Goal: Answer question/provide support

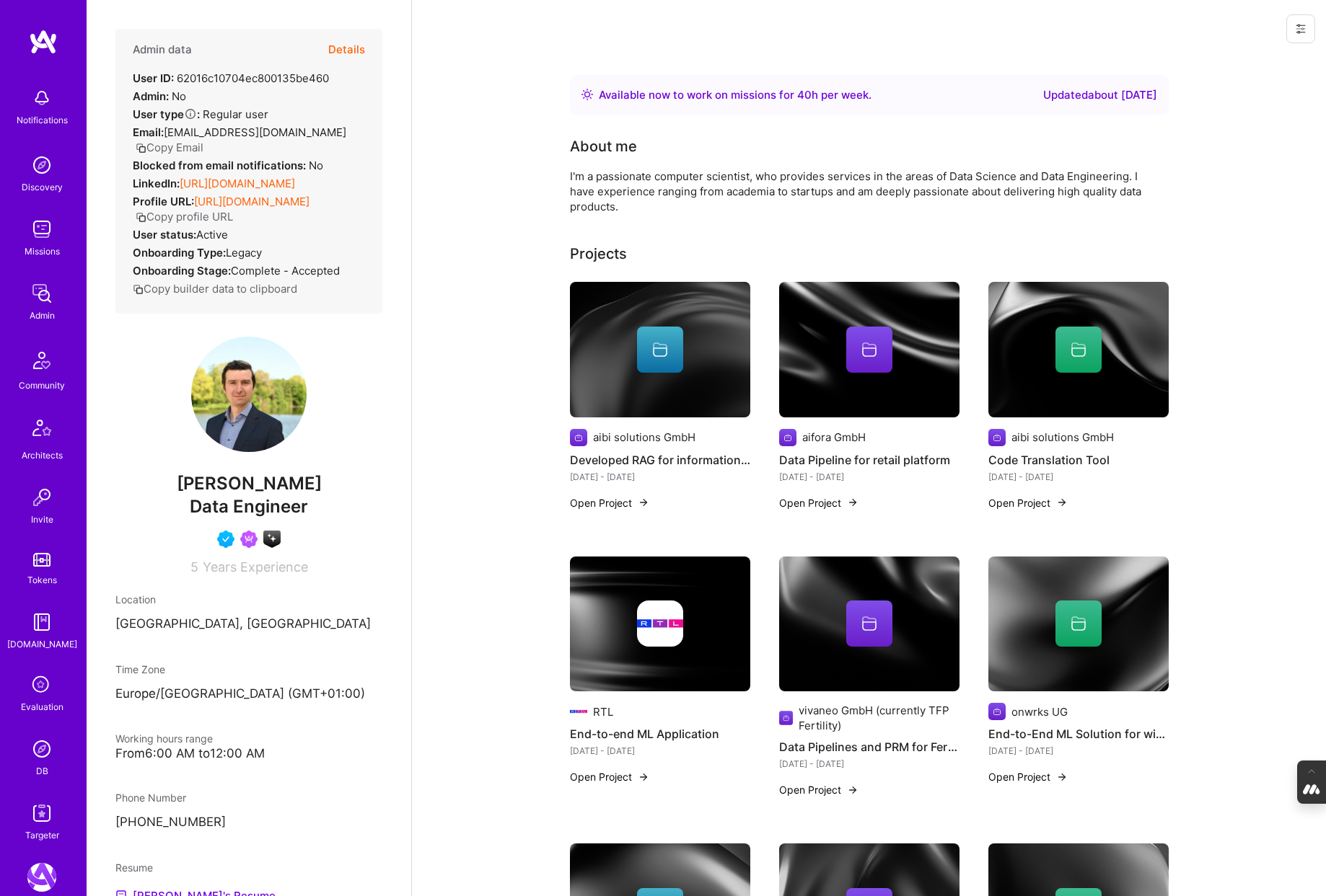
click at [342, 50] on button "Details" at bounding box center [347, 49] width 37 height 42
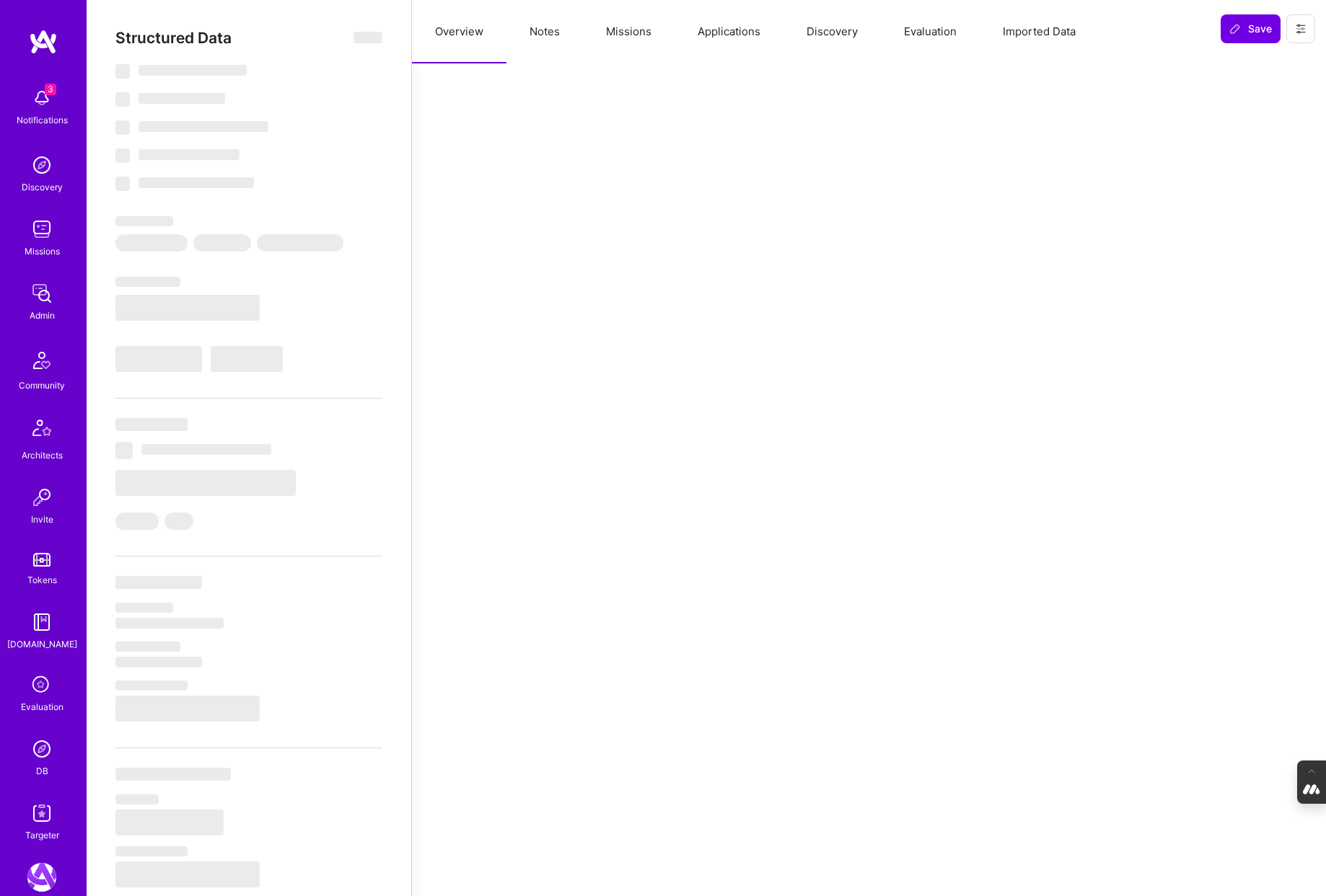
click at [931, 29] on button "Evaluation" at bounding box center [930, 31] width 99 height 64
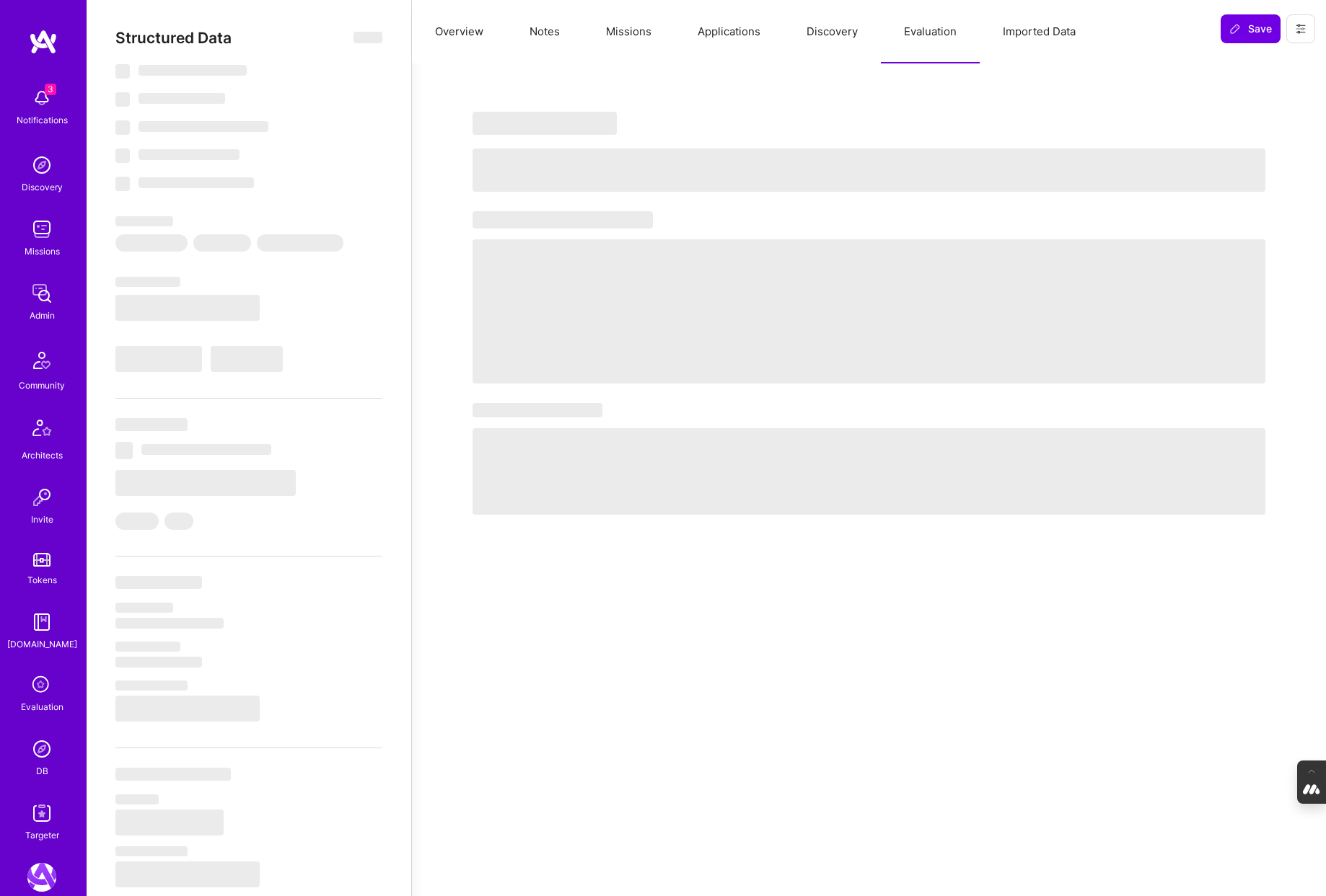
select select "Right Now"
select select "4"
select select "7"
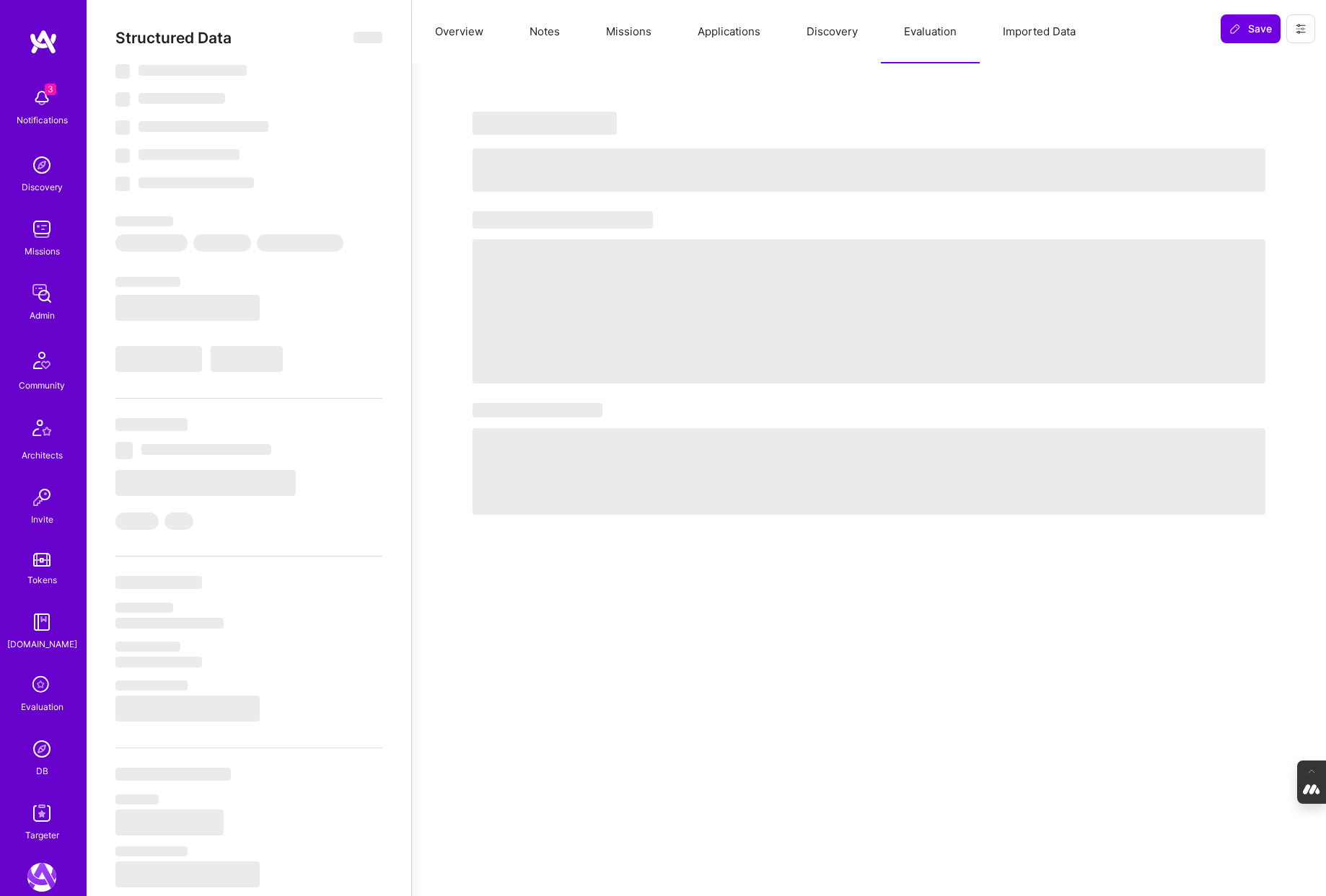
select select "DE"
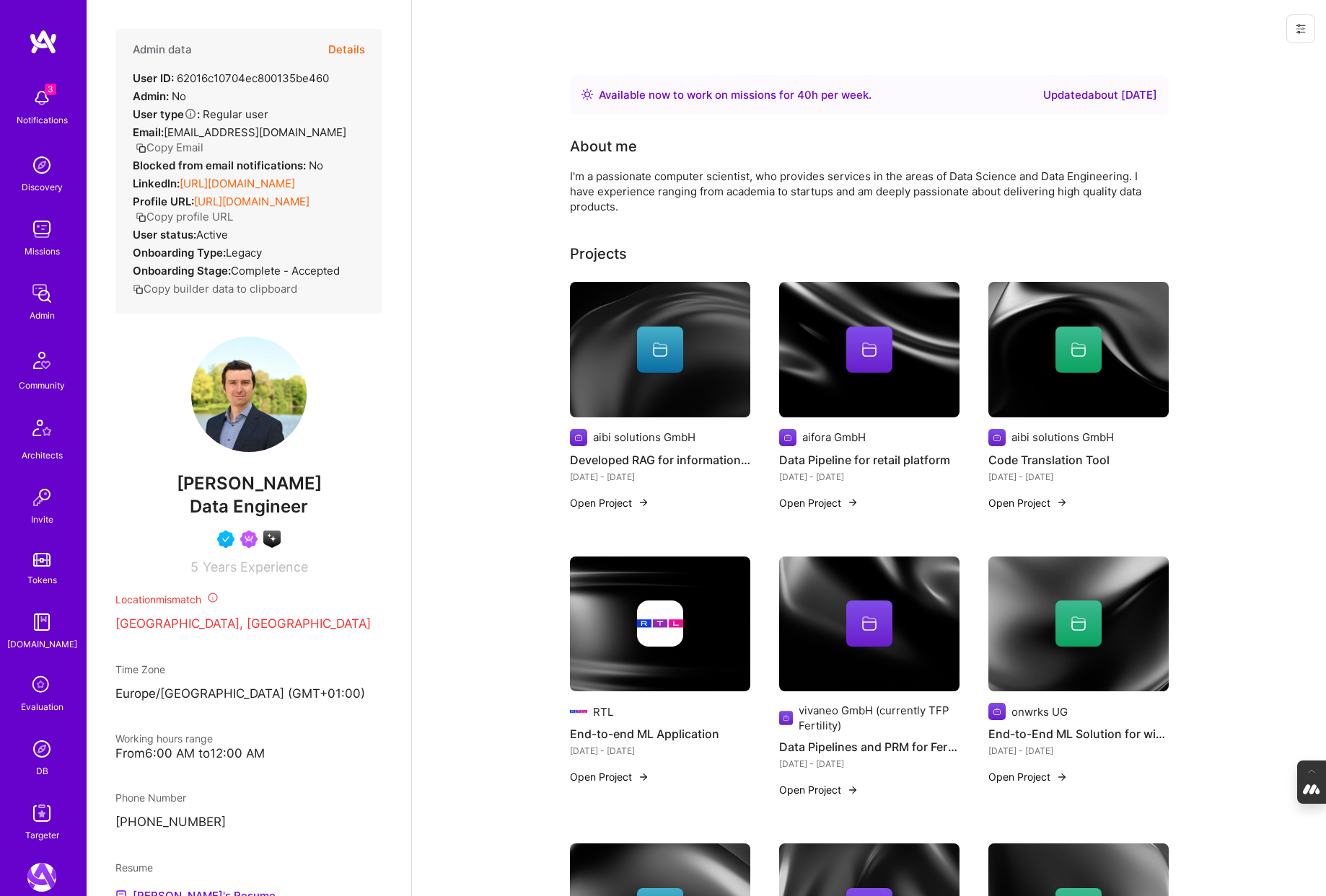
click at [344, 40] on button "Details" at bounding box center [347, 49] width 37 height 42
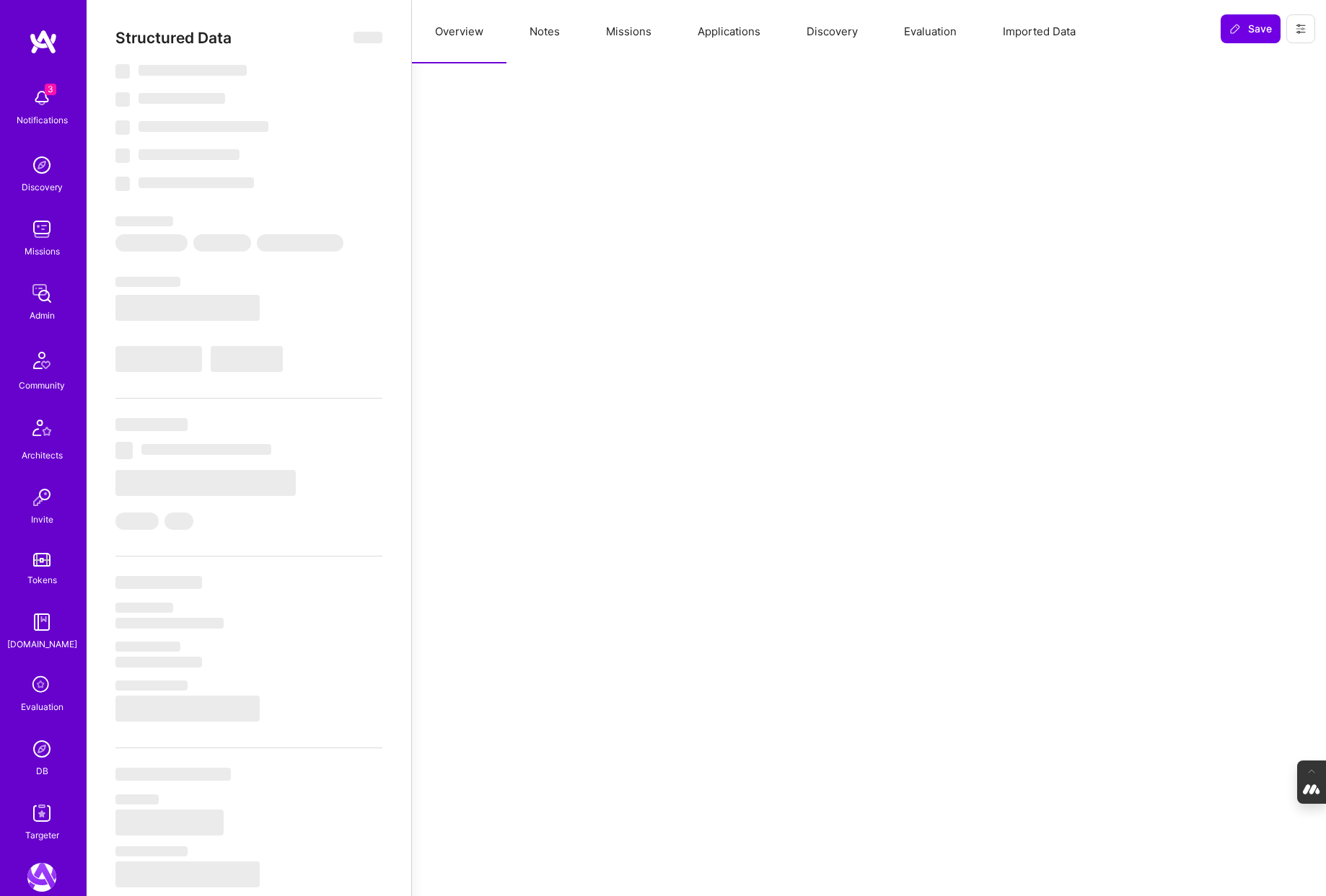
click at [637, 32] on button "Missions" at bounding box center [629, 31] width 91 height 64
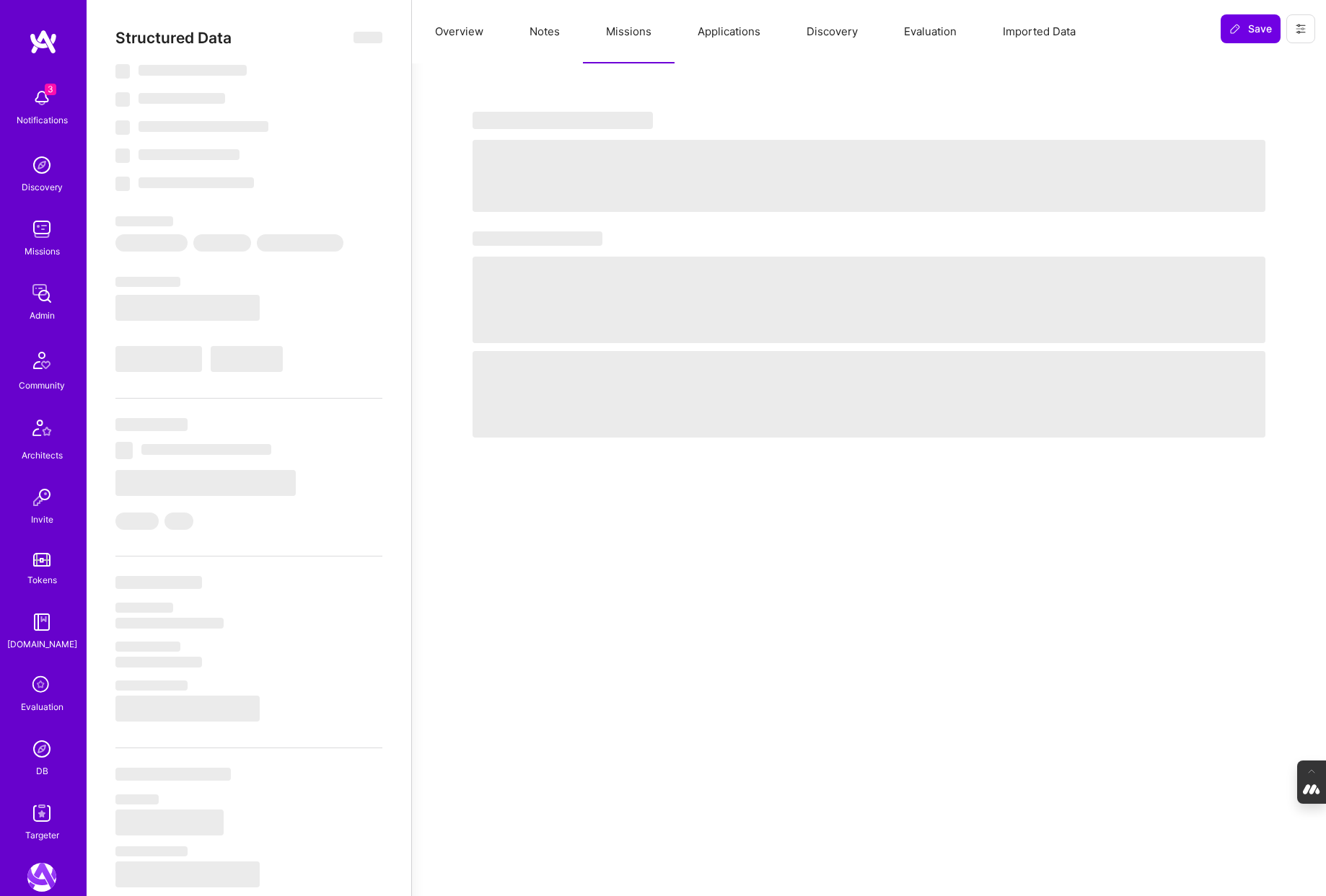
click at [739, 31] on button "Applications" at bounding box center [729, 31] width 109 height 64
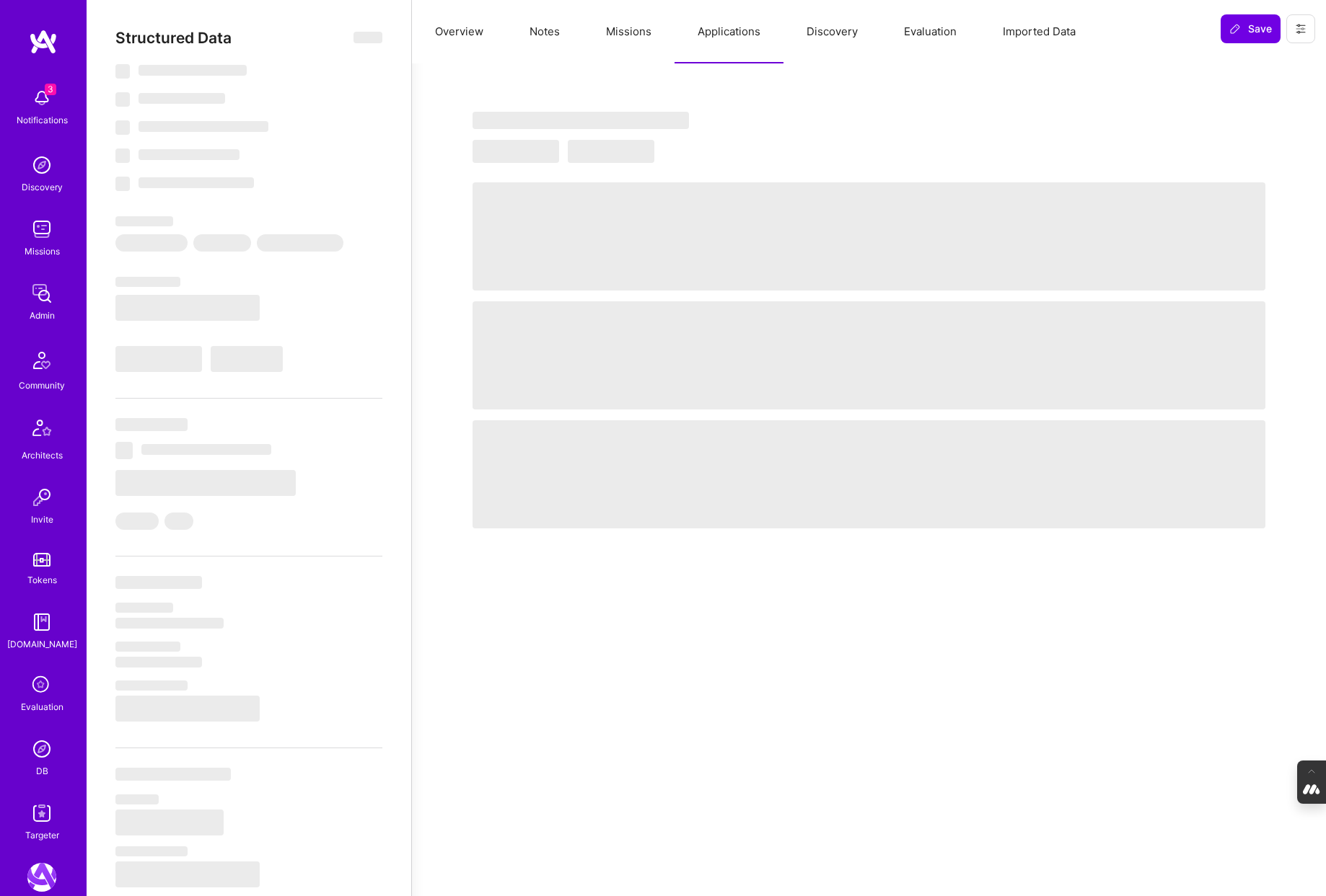
select select "Right Now"
select select "4"
select select "7"
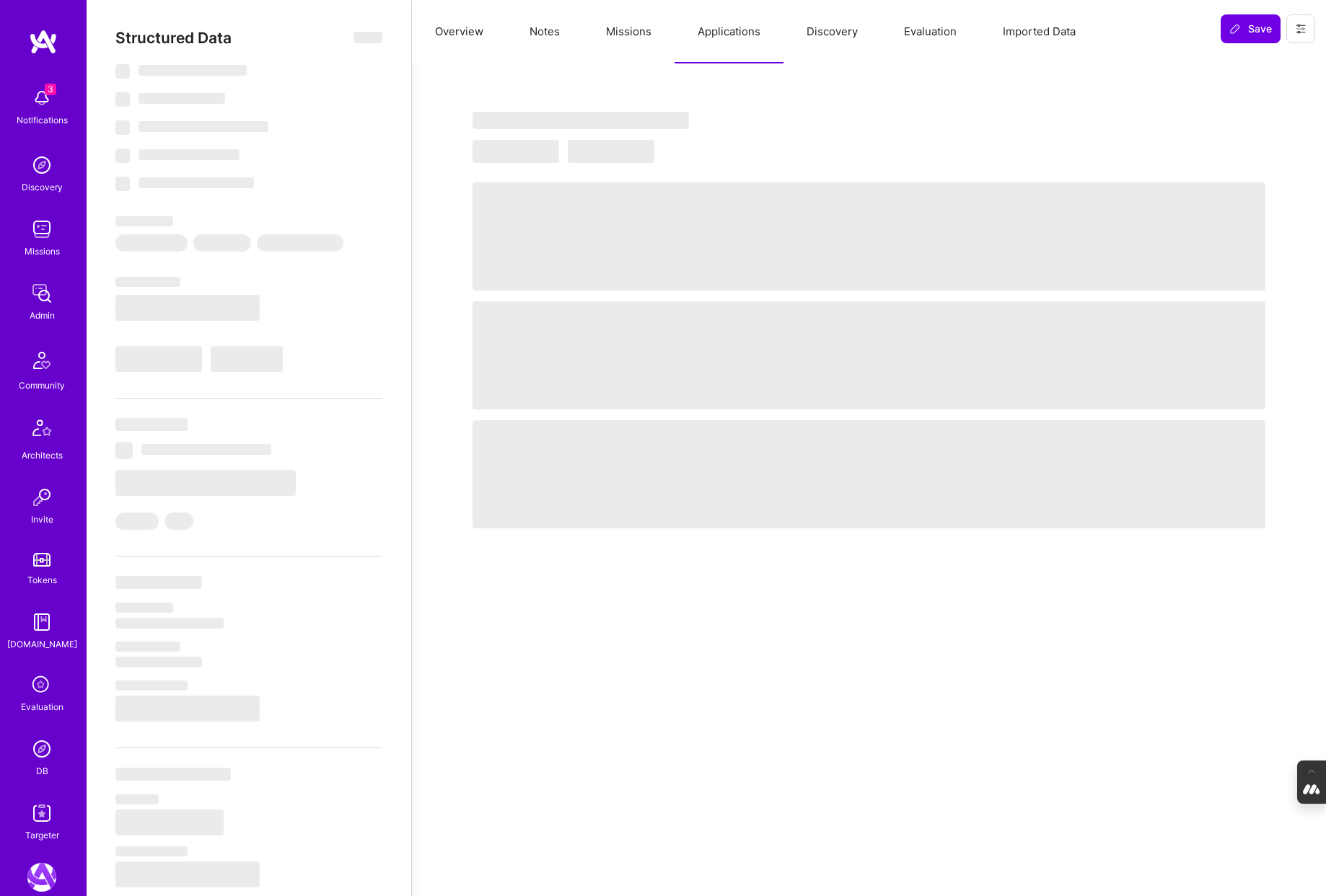
select select "DE"
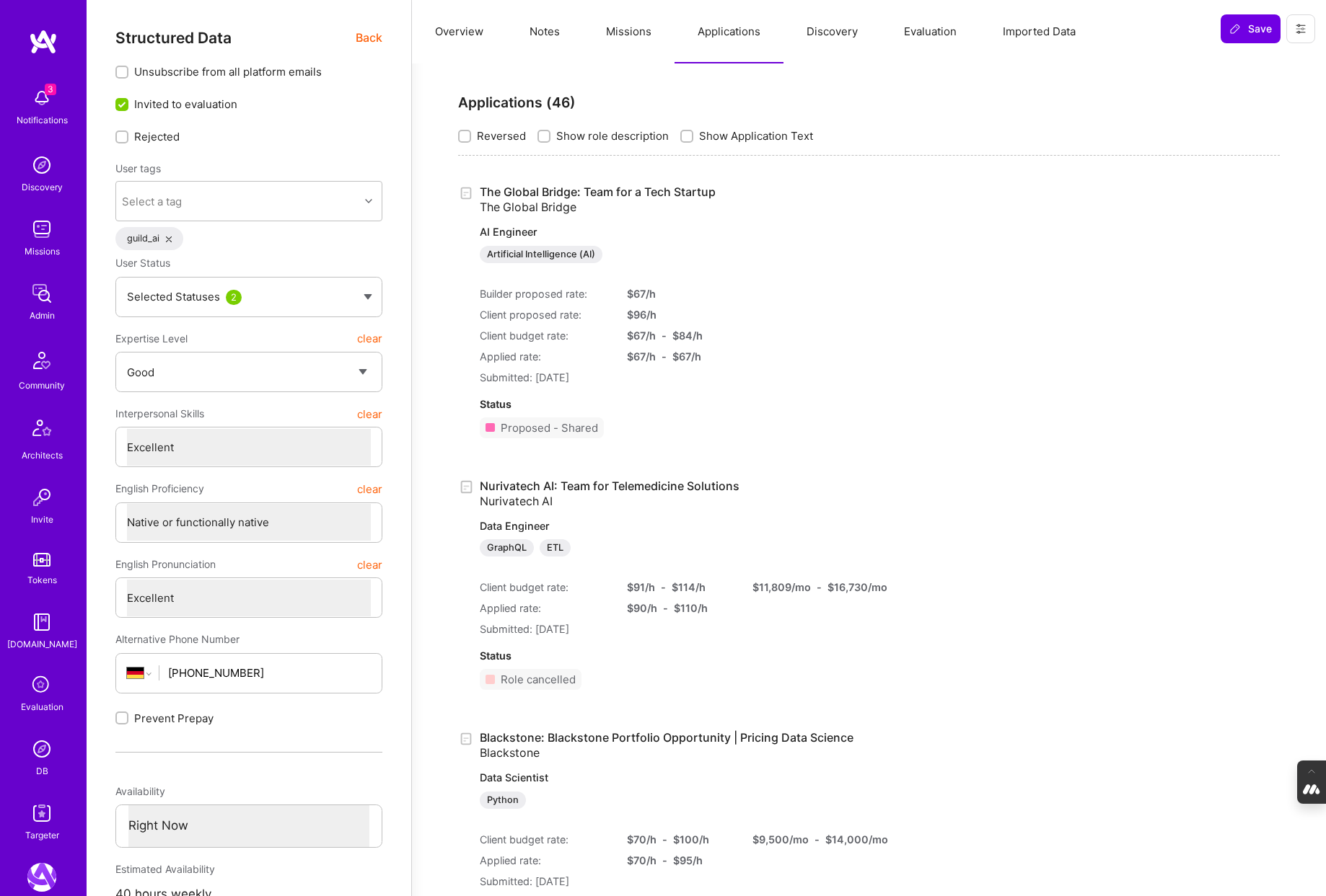
click at [627, 33] on button "Missions" at bounding box center [629, 31] width 91 height 64
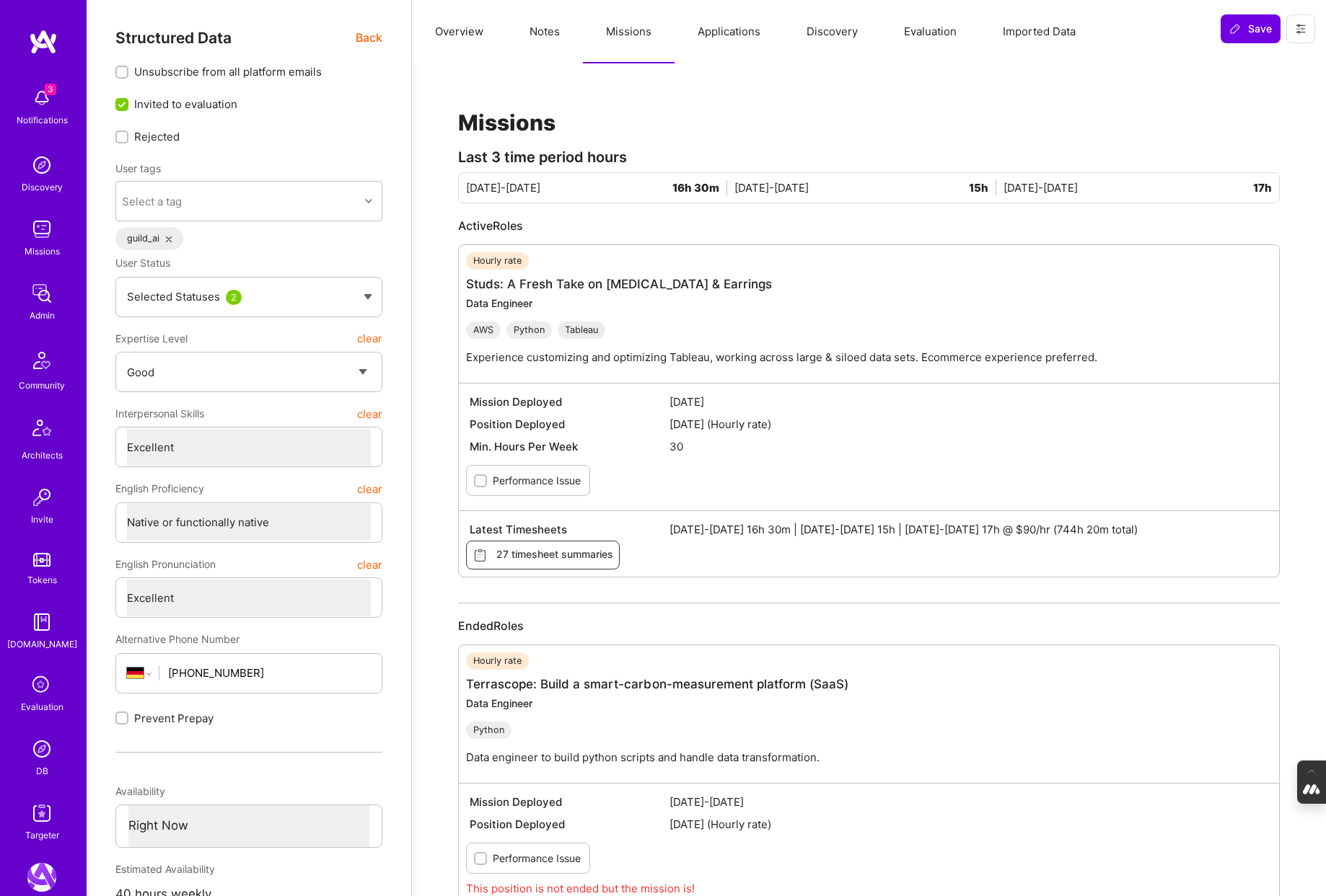
click at [727, 23] on button "Applications" at bounding box center [729, 31] width 109 height 64
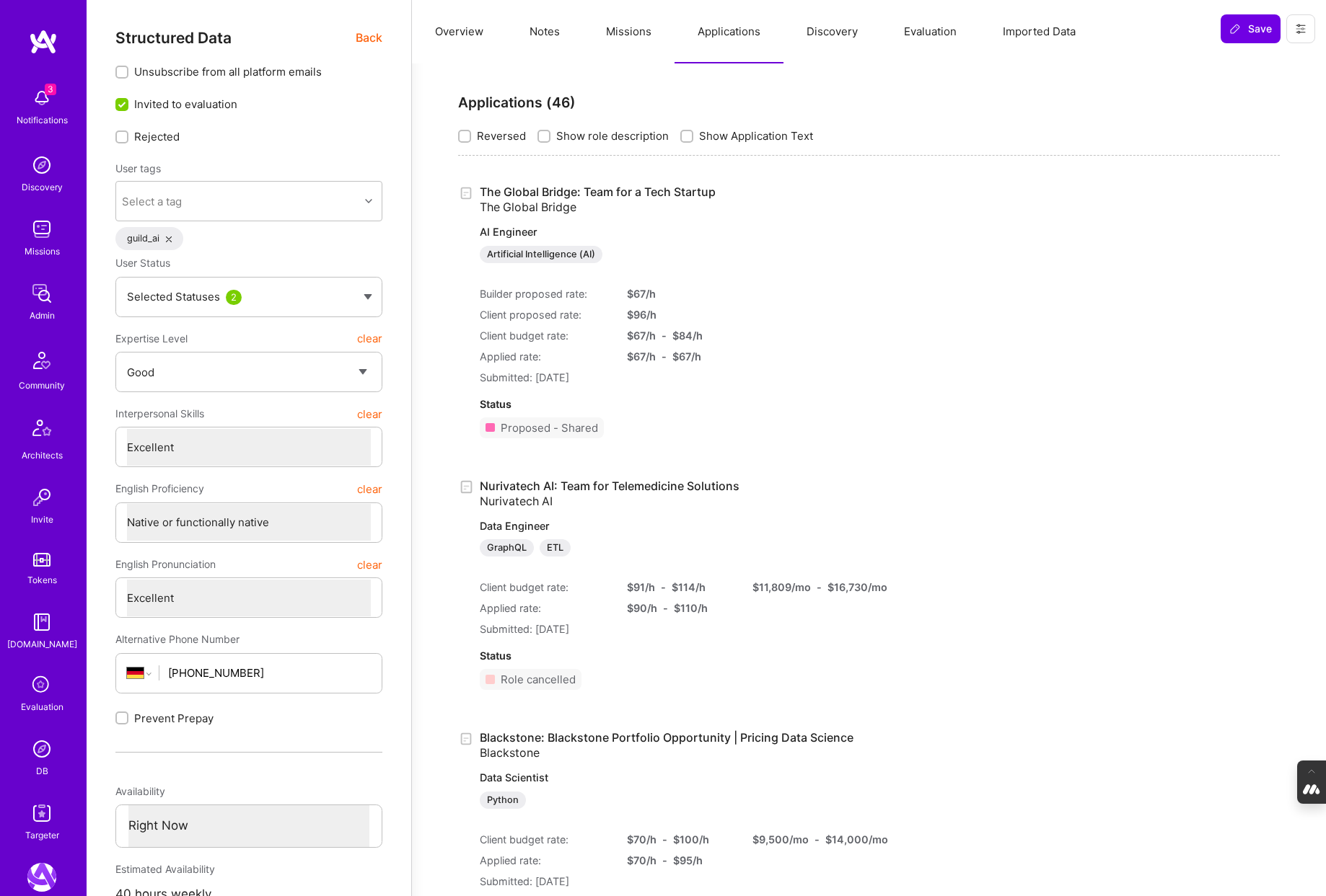
click at [629, 37] on button "Missions" at bounding box center [629, 31] width 91 height 64
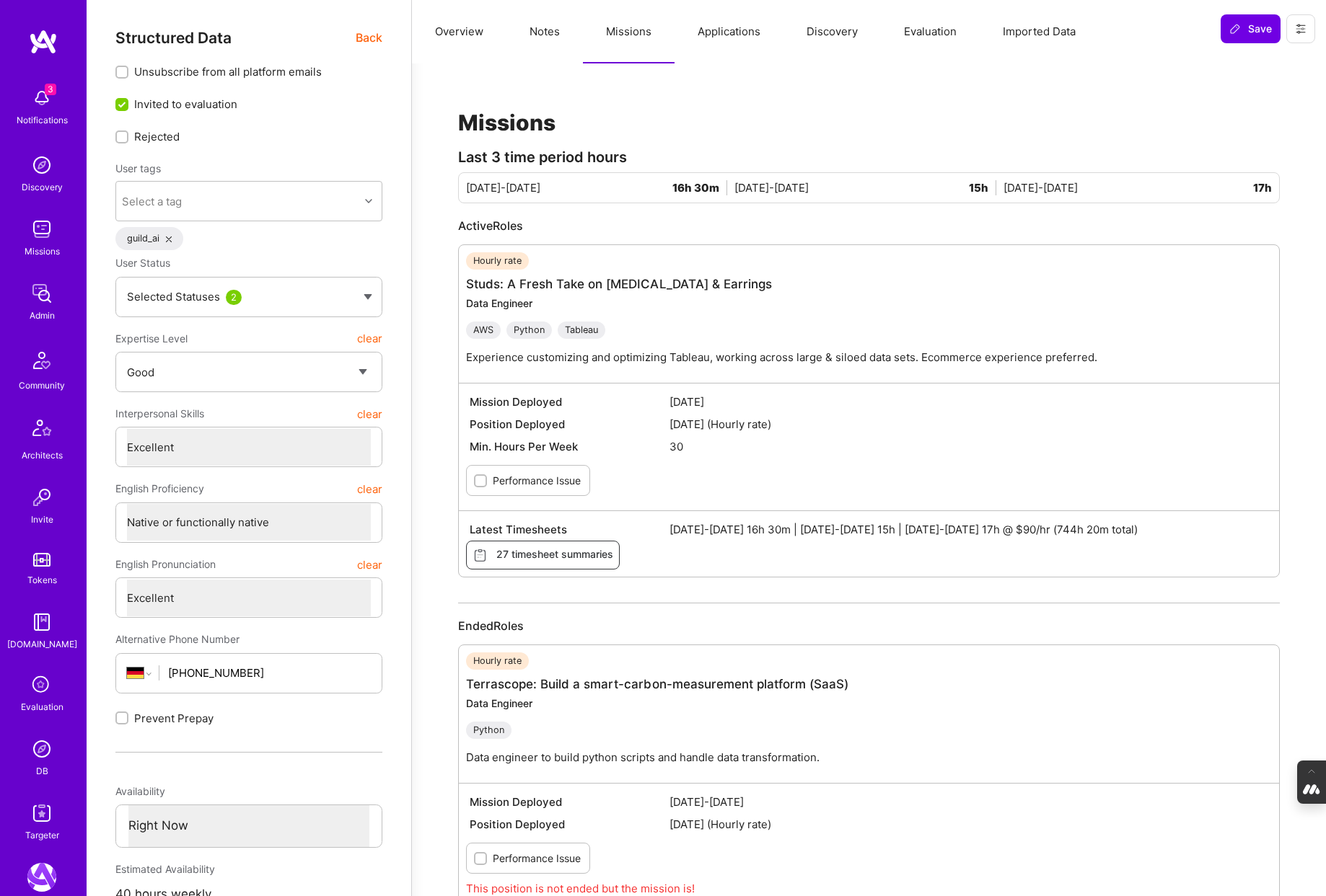
click at [547, 32] on button "Notes" at bounding box center [544, 31] width 77 height 64
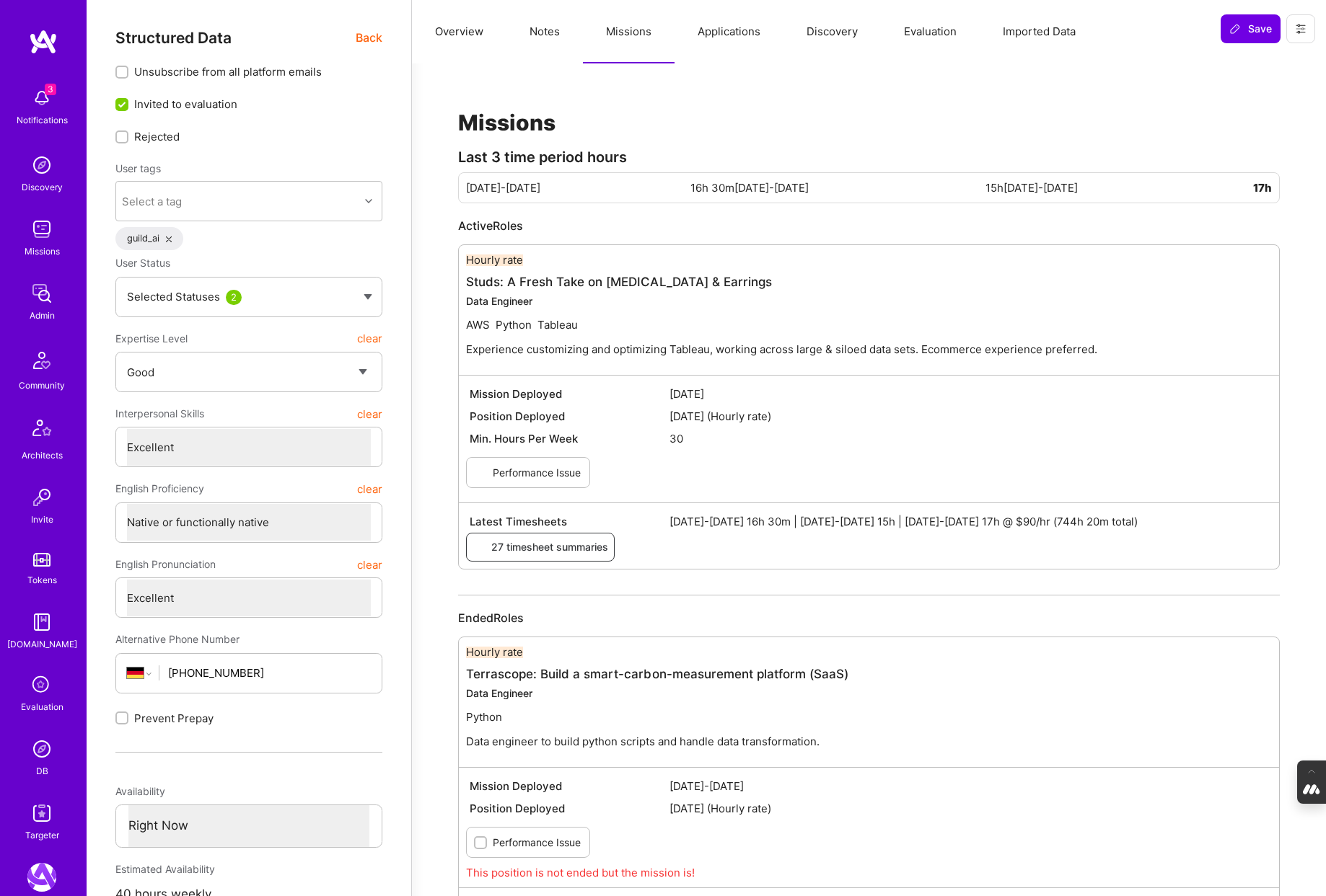
type textarea "x"
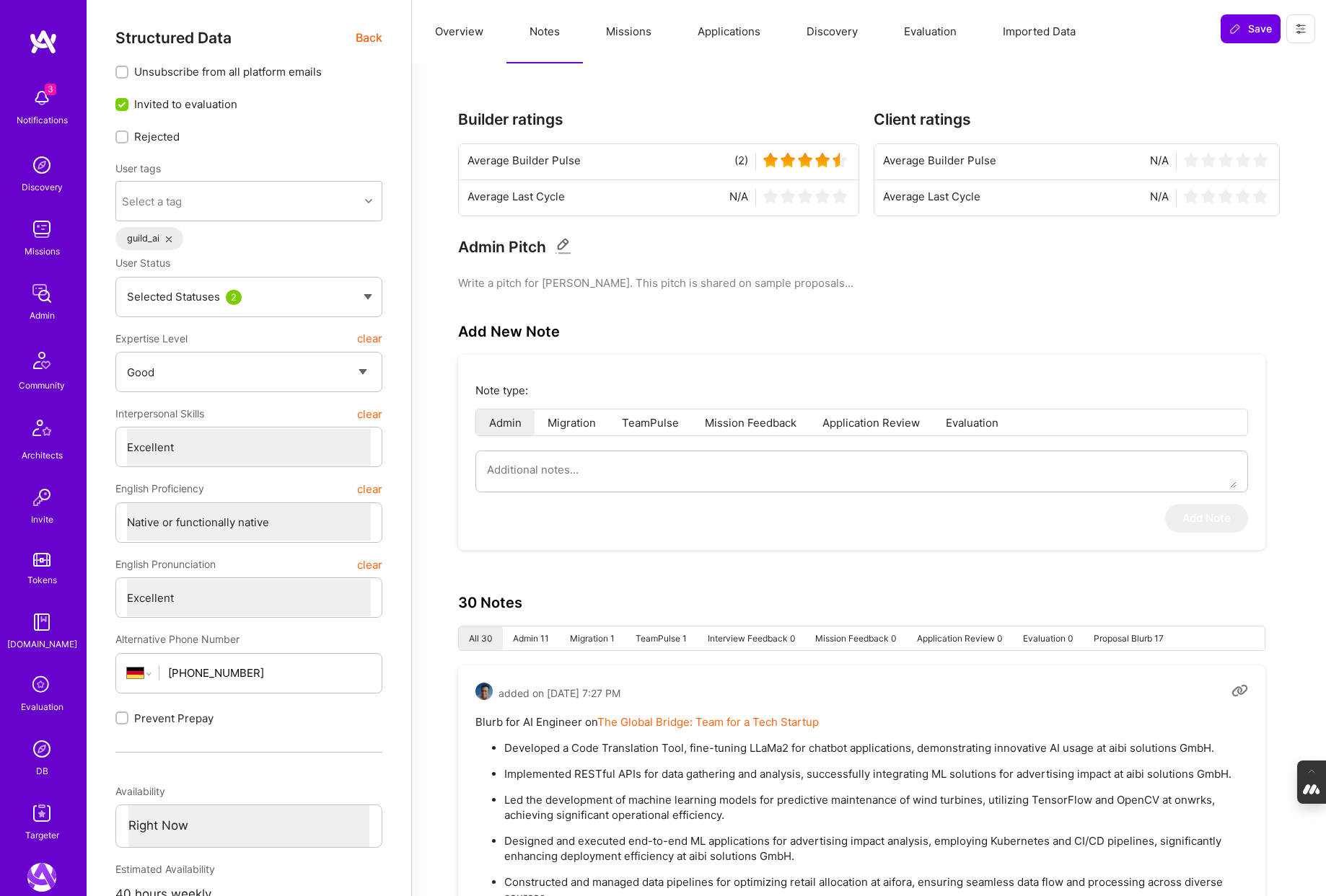
click at [477, 40] on button "Overview" at bounding box center [459, 31] width 94 height 64
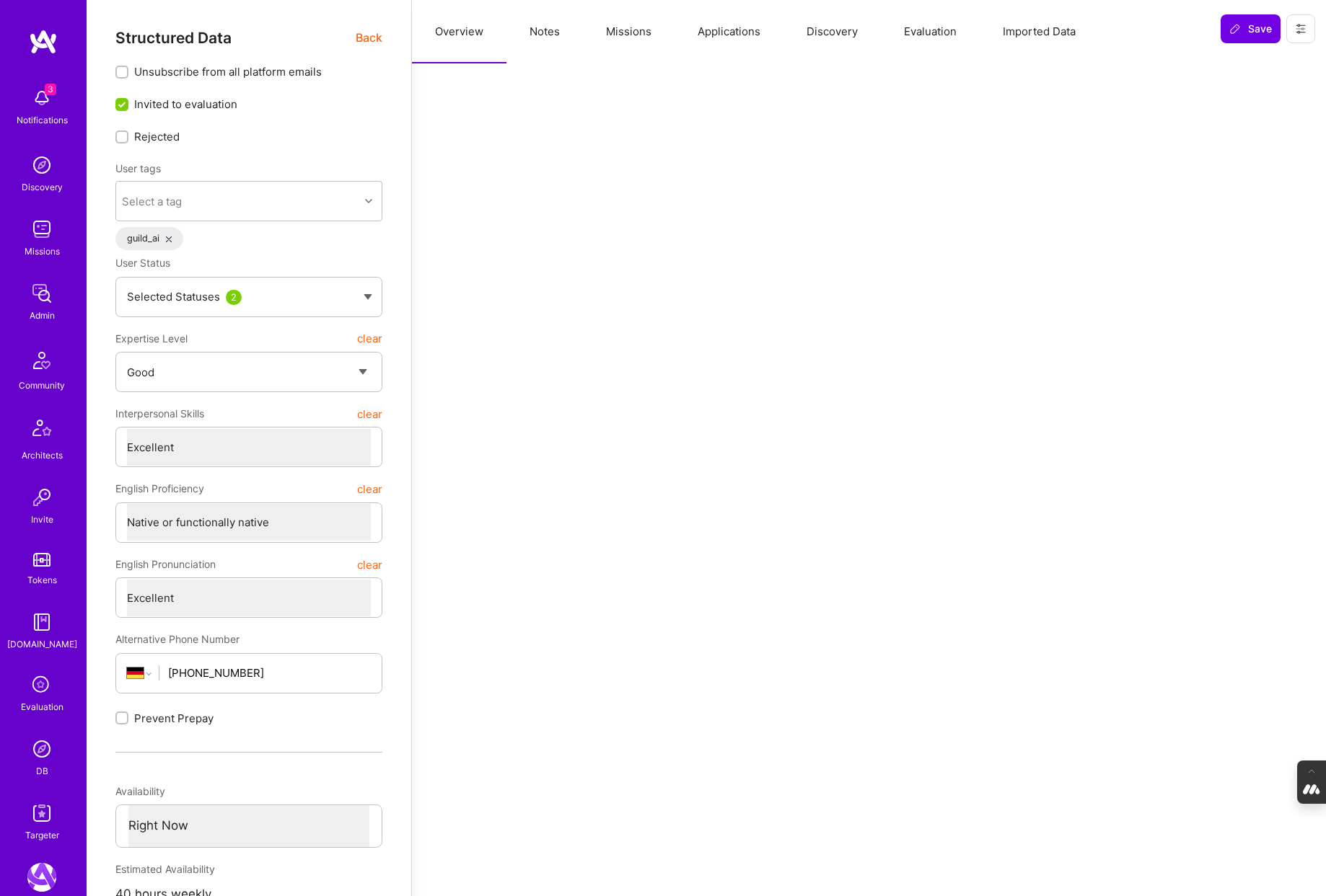
click at [368, 33] on span "Back" at bounding box center [369, 37] width 26 height 18
